Goal: Task Accomplishment & Management: Use online tool/utility

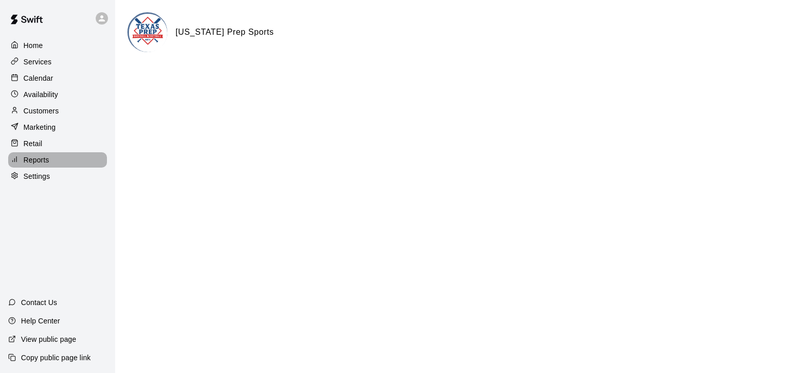
click at [42, 164] on p "Reports" at bounding box center [37, 160] width 26 height 10
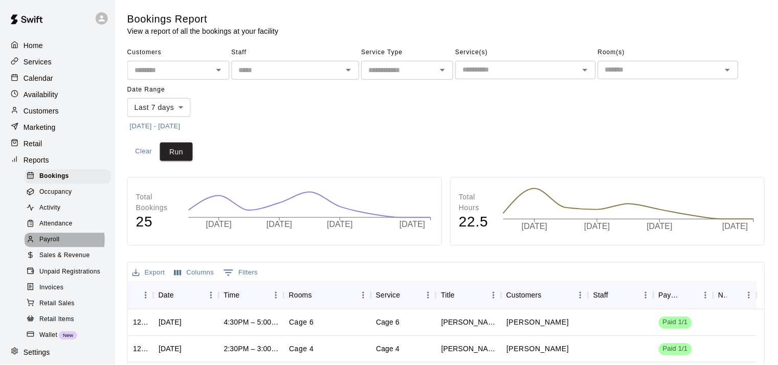
click at [51, 245] on span "Payroll" at bounding box center [49, 240] width 20 height 10
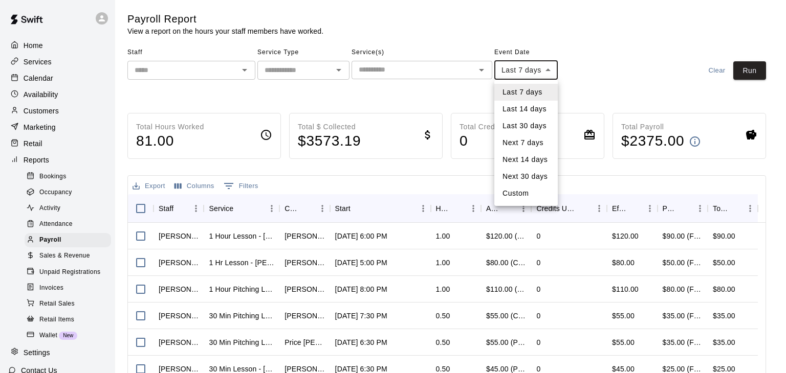
click at [546, 72] on body "Home Services Calendar Availability Customers Marketing Retail Reports Bookings…" at bounding box center [393, 268] width 786 height 537
click at [530, 169] on li "Next 30 days" at bounding box center [525, 176] width 63 height 17
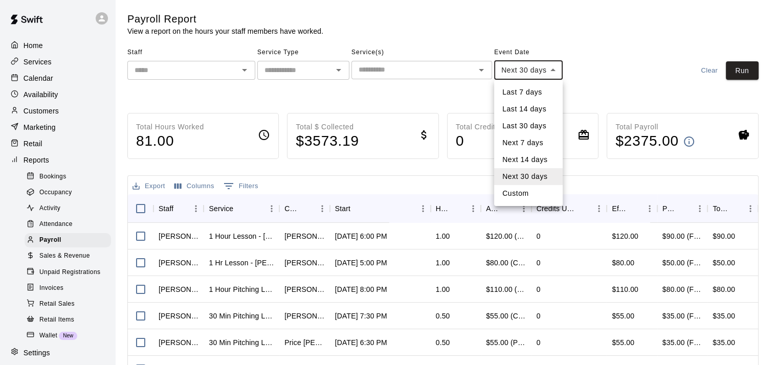
click at [554, 73] on body "Home Services Calendar Availability Customers Marketing Retail Reports Bookings…" at bounding box center [389, 268] width 778 height 537
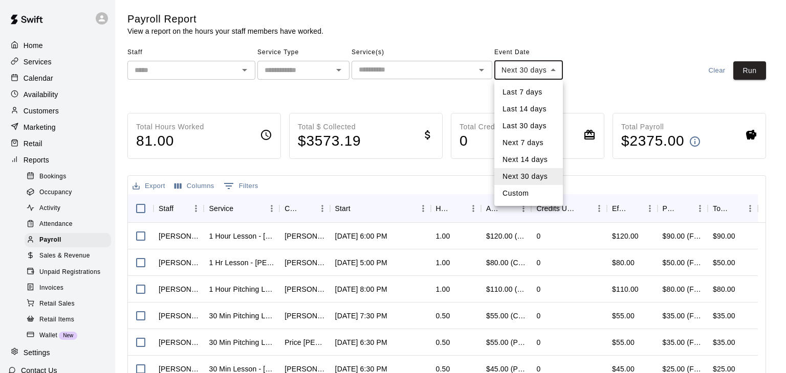
click at [554, 73] on div at bounding box center [393, 186] width 786 height 373
click at [552, 69] on body "Home Services Calendar Availability Customers Marketing Retail Reports Bookings…" at bounding box center [393, 268] width 786 height 537
click at [529, 190] on li "Custom" at bounding box center [528, 193] width 69 height 17
type input "******"
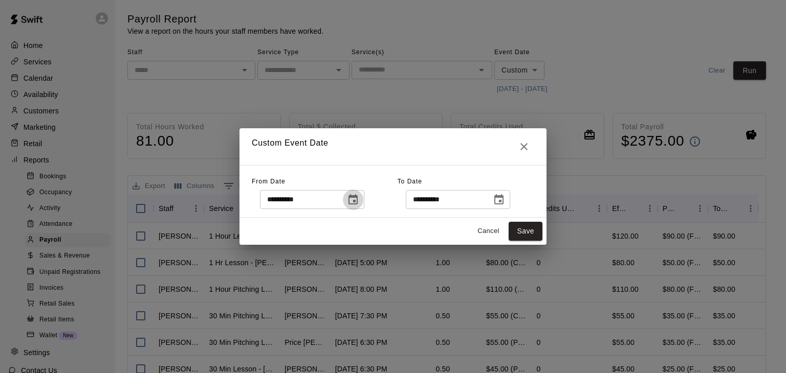
click at [359, 200] on icon "Choose date, selected date is Aug 14, 2025" at bounding box center [353, 200] width 12 height 12
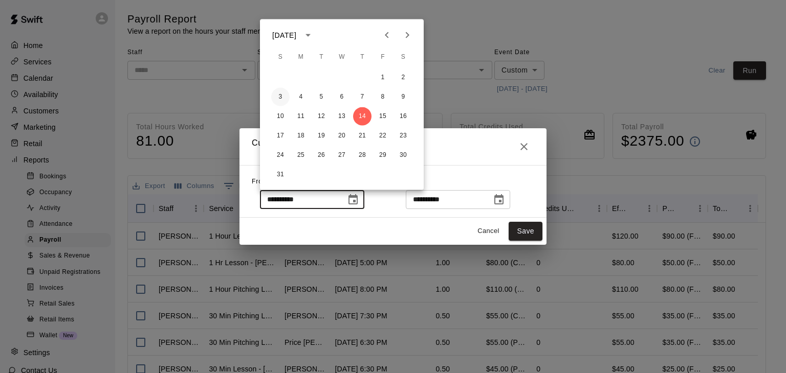
click at [280, 97] on button "3" at bounding box center [280, 97] width 18 height 18
type input "**********"
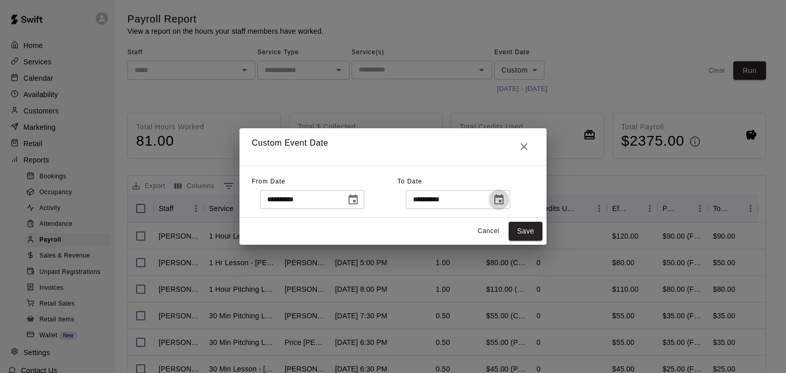
click at [503, 196] on icon "Choose date, selected date is Sep 13, 2025" at bounding box center [498, 199] width 9 height 10
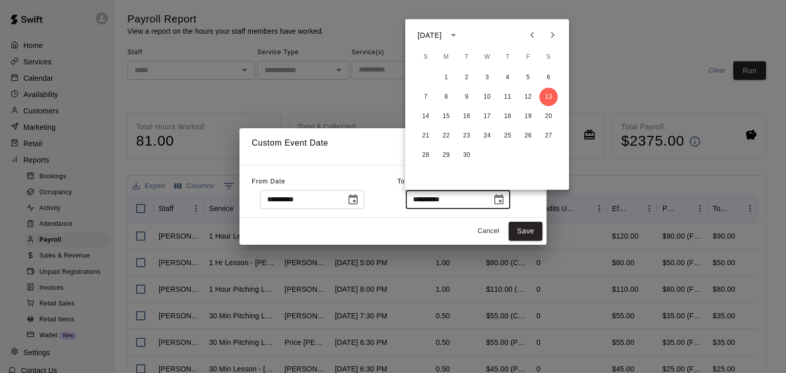
click at [532, 36] on icon "Previous month" at bounding box center [532, 35] width 4 height 6
click at [547, 95] on button "9" at bounding box center [548, 97] width 18 height 18
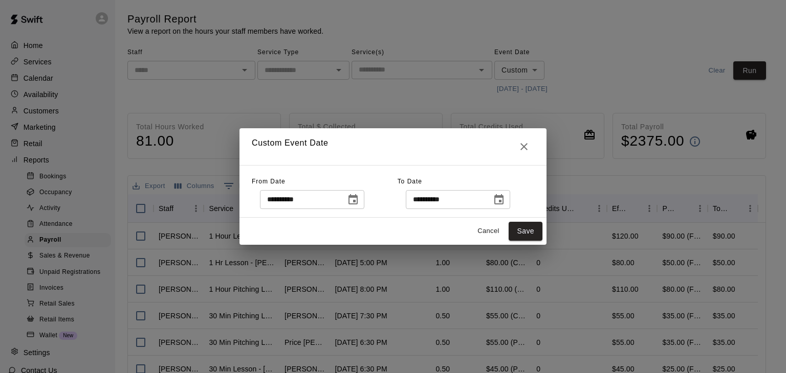
type input "**********"
click at [525, 232] on button "Save" at bounding box center [525, 231] width 34 height 19
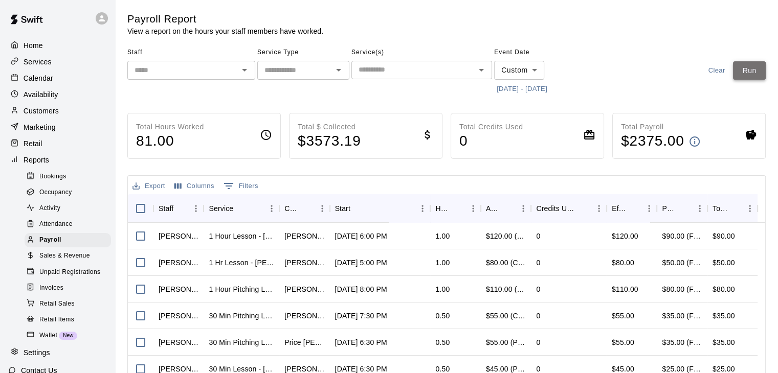
click at [754, 68] on button "Run" at bounding box center [749, 70] width 33 height 19
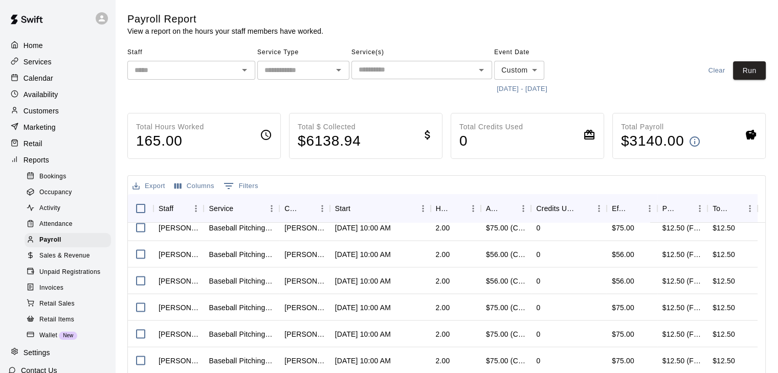
click at [337, 68] on icon "Open" at bounding box center [338, 70] width 12 height 12
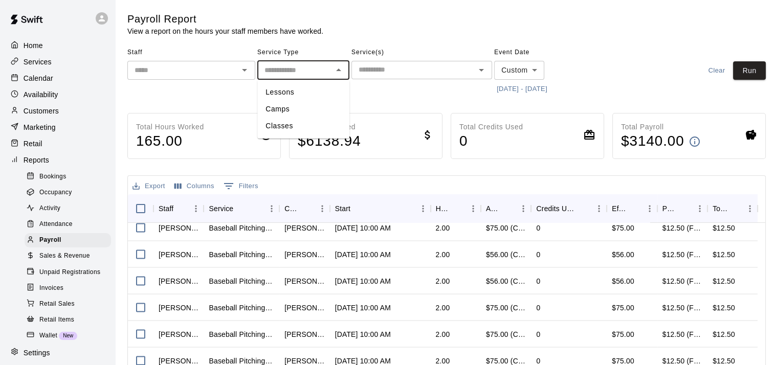
click at [283, 108] on li "Camps" at bounding box center [303, 109] width 92 height 17
type input "*****"
click at [746, 69] on button "Run" at bounding box center [749, 70] width 33 height 19
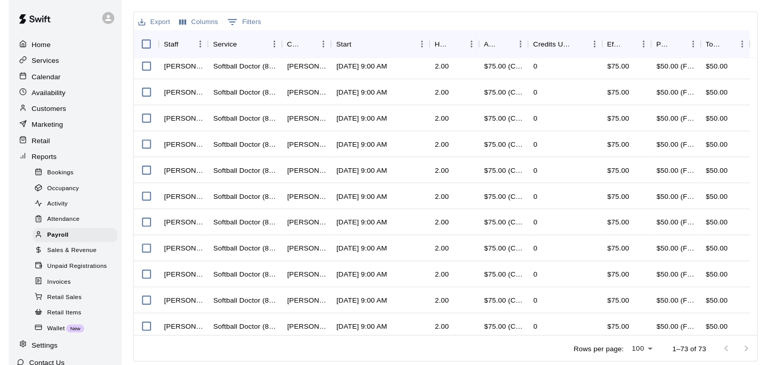
scroll to position [197, 0]
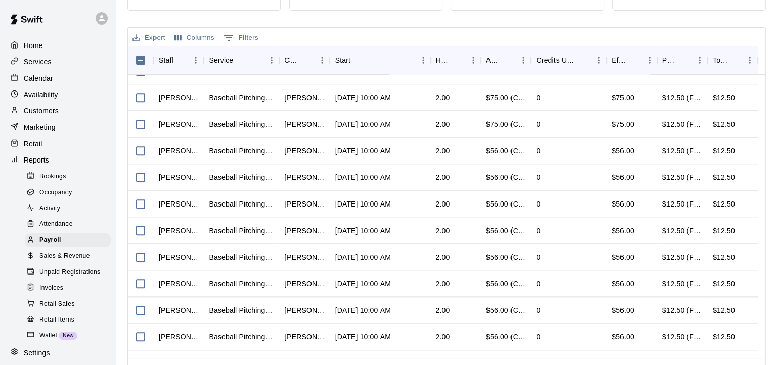
scroll to position [1134, 0]
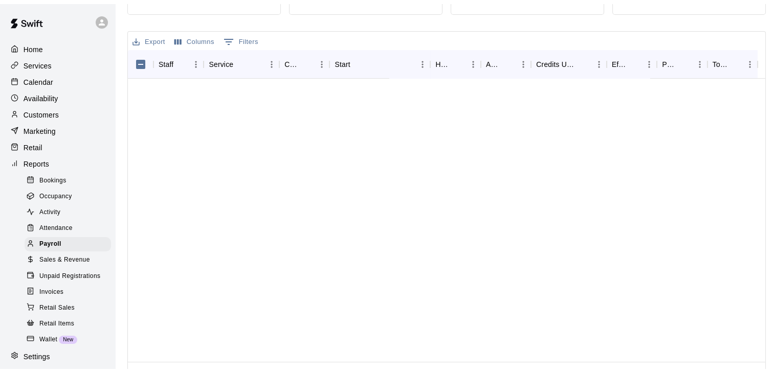
scroll to position [1657, 0]
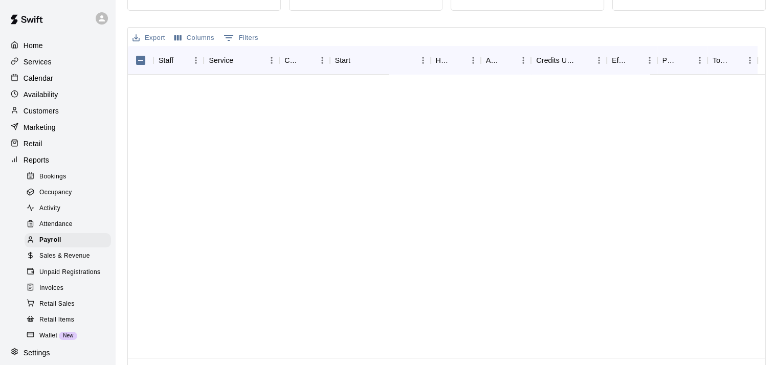
scroll to position [1657, 0]
